Goal: Find specific page/section: Find specific page/section

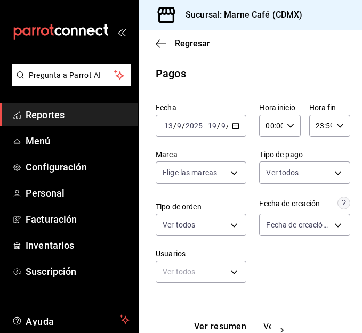
scroll to position [206, 0]
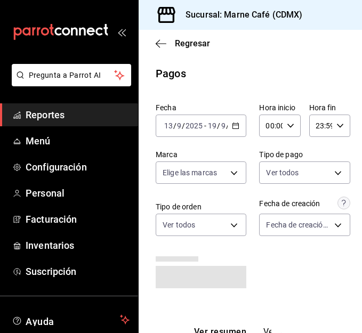
click at [57, 113] on span "Reportes" at bounding box center [78, 115] width 104 height 14
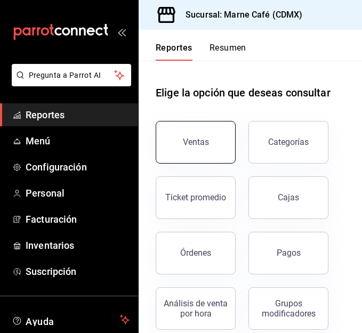
click at [201, 140] on div "Ventas" at bounding box center [196, 142] width 26 height 10
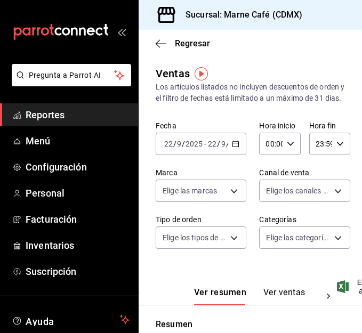
click at [51, 118] on span "Reportes" at bounding box center [78, 115] width 104 height 14
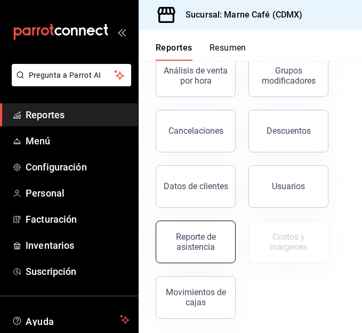
scroll to position [234, 0]
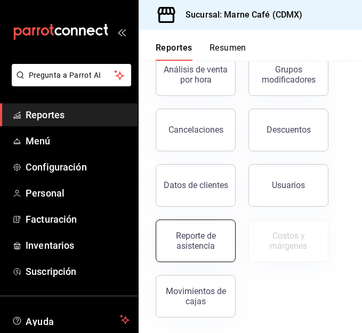
click at [190, 232] on div "Reporte de asistencia" at bounding box center [196, 241] width 66 height 20
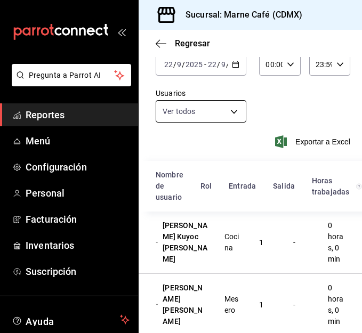
scroll to position [11, 0]
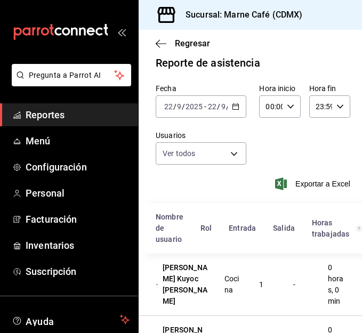
click at [233, 109] on \(Stroke\) "button" at bounding box center [236, 107] width 6 height 6
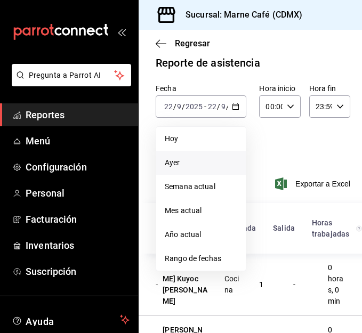
click at [209, 157] on span "Ayer" at bounding box center [201, 162] width 73 height 11
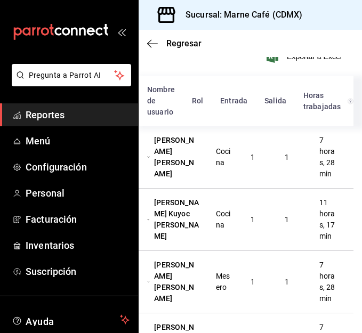
scroll to position [138, 11]
